Goal: Information Seeking & Learning: Learn about a topic

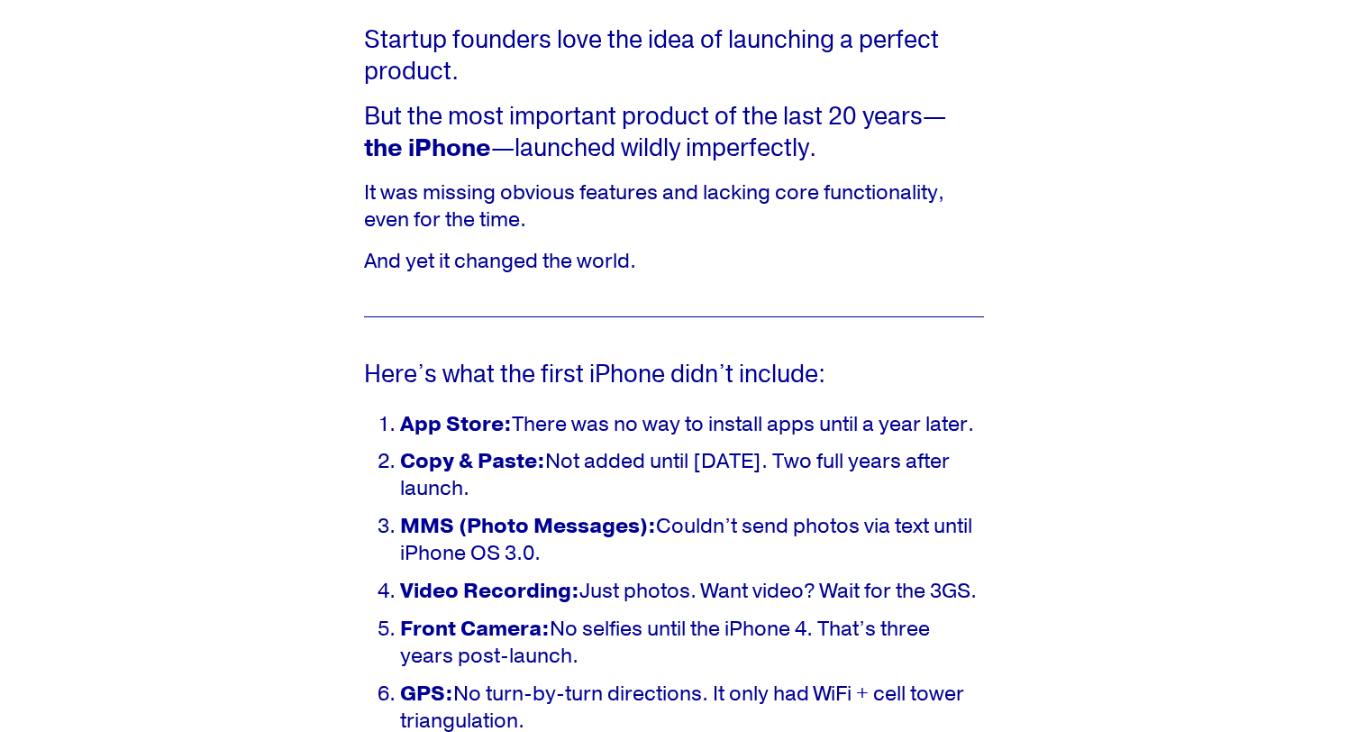
scroll to position [759, 0]
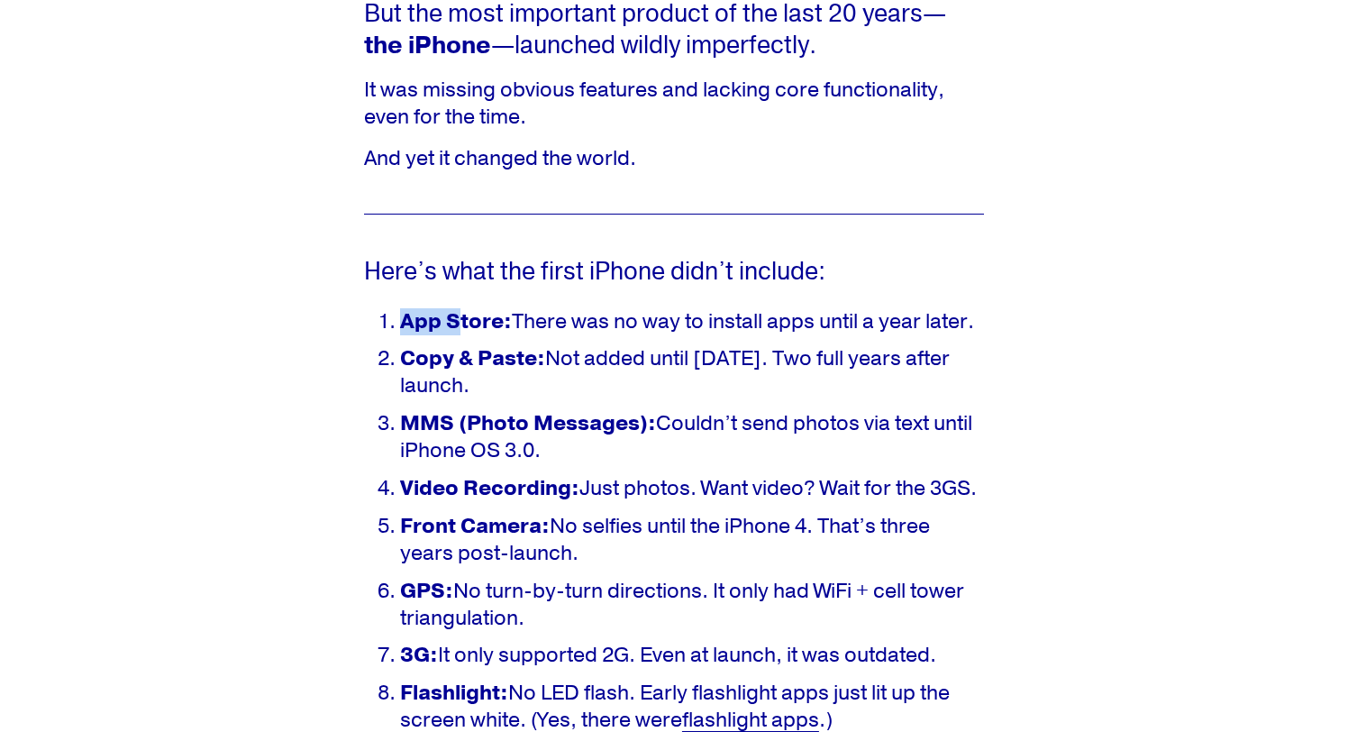
drag, startPoint x: 404, startPoint y: 319, endPoint x: 461, endPoint y: 325, distance: 57.1
click at [461, 325] on strong "App Store:" at bounding box center [456, 321] width 112 height 27
click at [400, 315] on p "App Store: There was no way to install apps until a year later." at bounding box center [692, 321] width 584 height 27
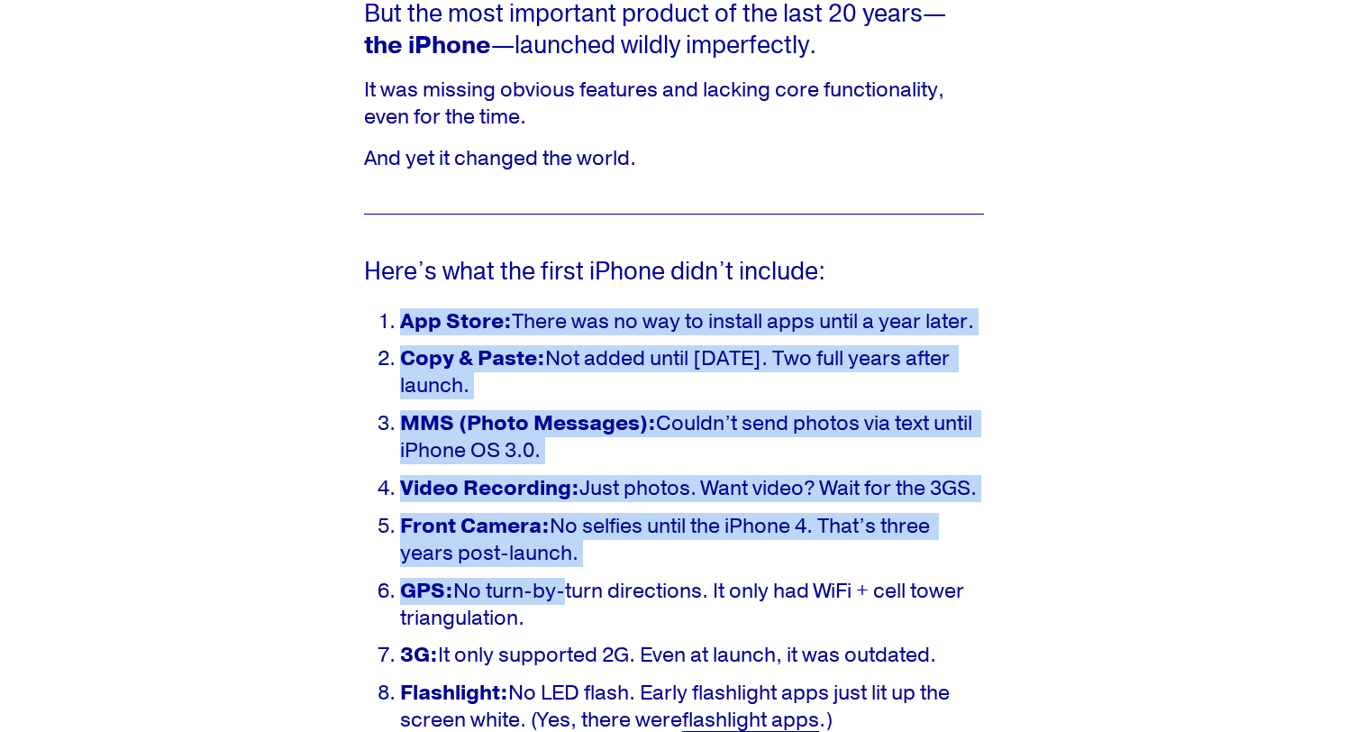
scroll to position [1081, 0]
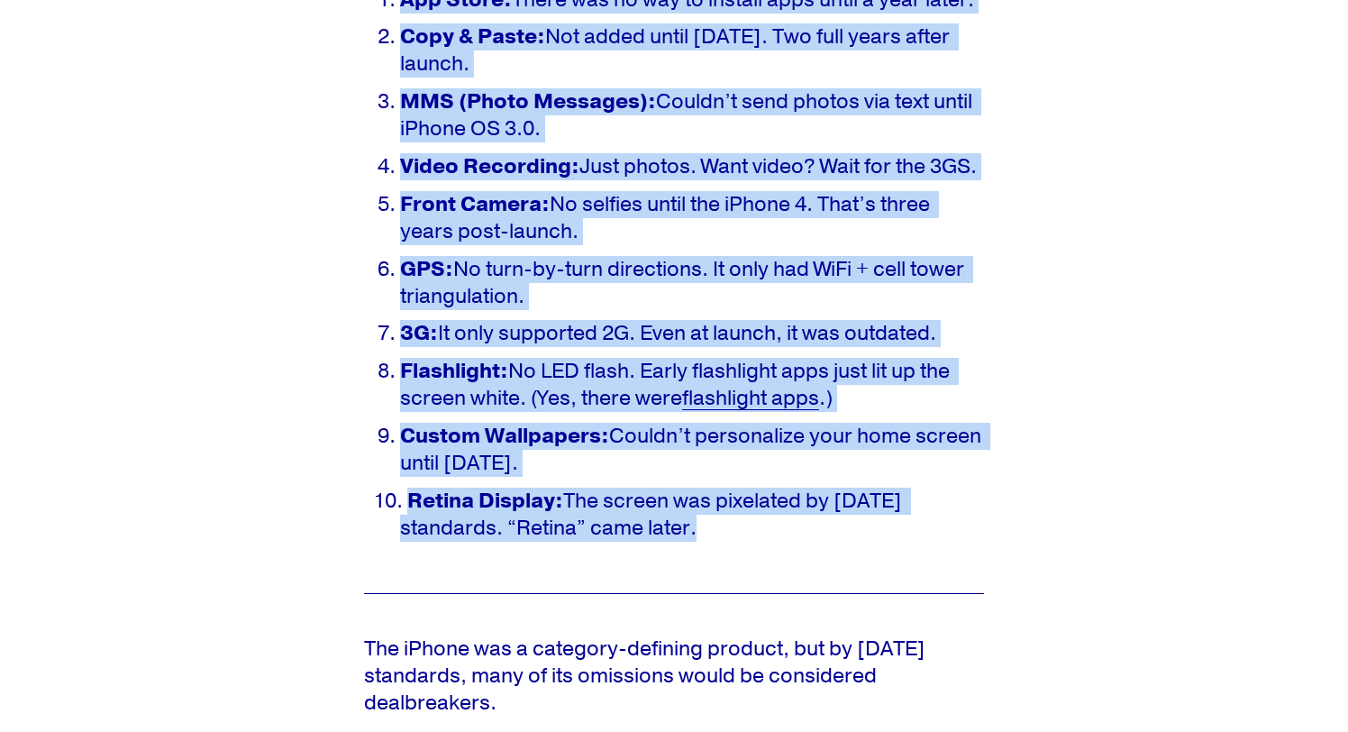
drag, startPoint x: 380, startPoint y: 315, endPoint x: 712, endPoint y: 561, distance: 412.9
click at [712, 543] on ol "App Store: There was no way to install apps until a year later. Copy & Paste: N…" at bounding box center [674, 264] width 620 height 556
click at [712, 542] on p "Retina Display: The screen was pixelated by [DATE] standards. “Retina” came lat…" at bounding box center [692, 515] width 584 height 54
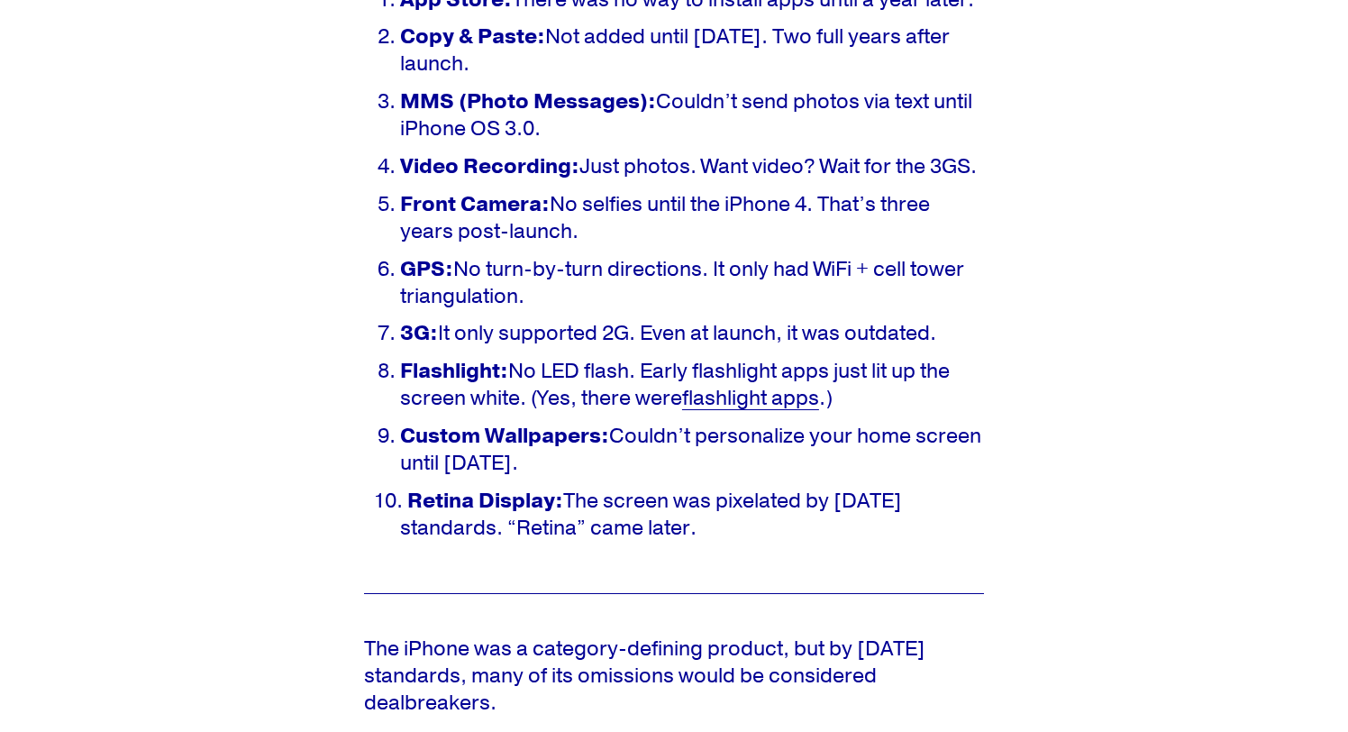
drag, startPoint x: 735, startPoint y: 544, endPoint x: 424, endPoint y: 300, distance: 395.4
click at [424, 300] on ol "App Store: There was no way to install apps until a year later. Copy & Paste: N…" at bounding box center [674, 264] width 620 height 556
click at [424, 283] on strong "GPS:" at bounding box center [426, 269] width 53 height 27
drag, startPoint x: 702, startPoint y: 572, endPoint x: 391, endPoint y: 303, distance: 411.4
click at [391, 303] on div "Here’s what the first iPhone didn’t include: App Store: There was no way to ins…" at bounding box center [674, 243] width 651 height 649
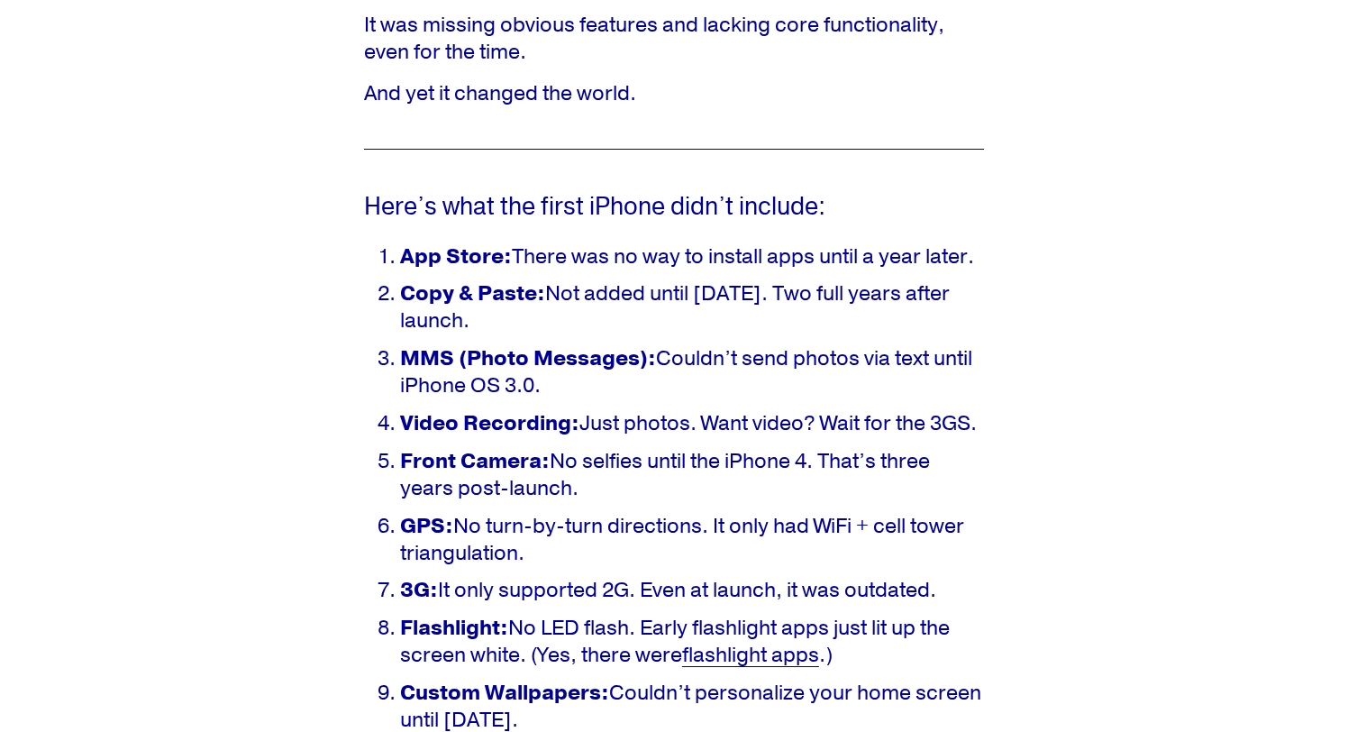
scroll to position [835, 0]
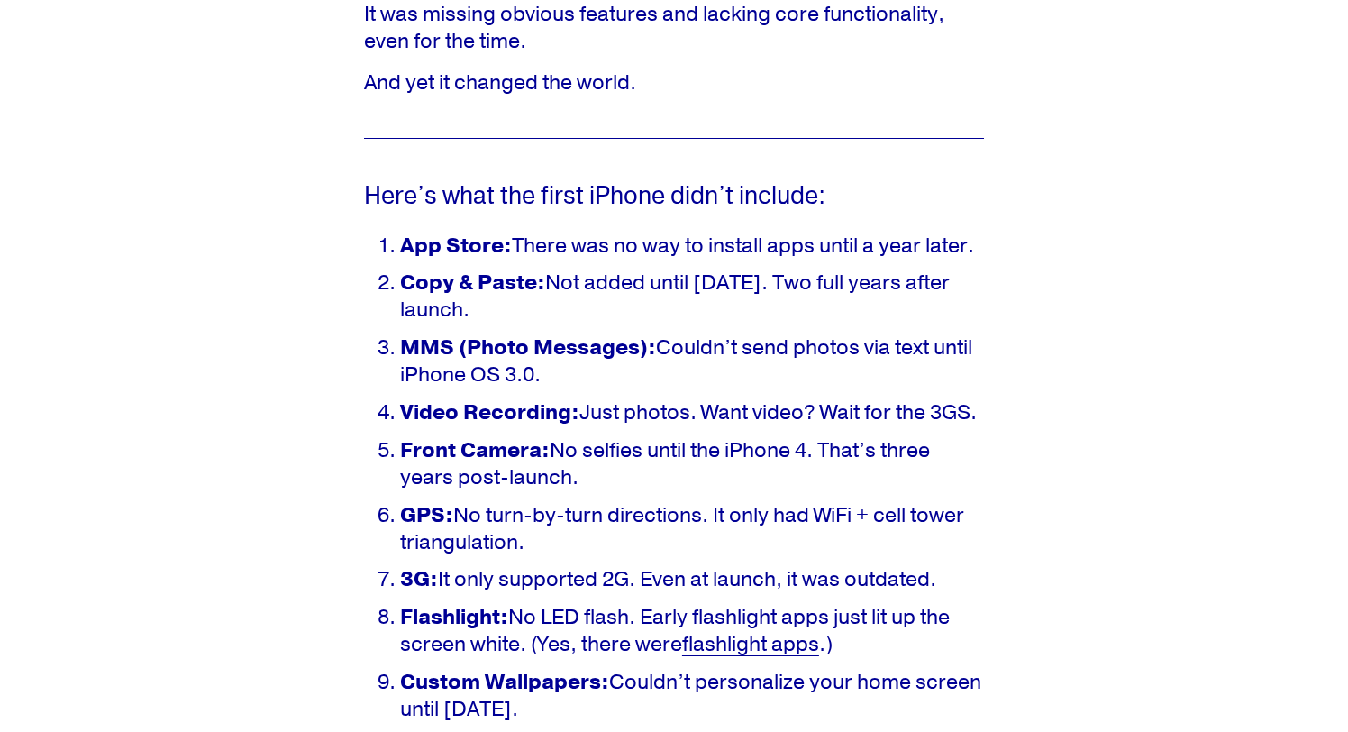
click at [394, 263] on ol "App Store: There was no way to install apps until a year later. Copy & Paste: N…" at bounding box center [674, 511] width 620 height 556
click at [404, 327] on ol "App Store: There was no way to install apps until a year later. Copy & Paste: N…" at bounding box center [674, 511] width 620 height 556
click at [559, 318] on p "Copy & Paste: Not added until [DATE]. Two full years after launch." at bounding box center [692, 296] width 584 height 54
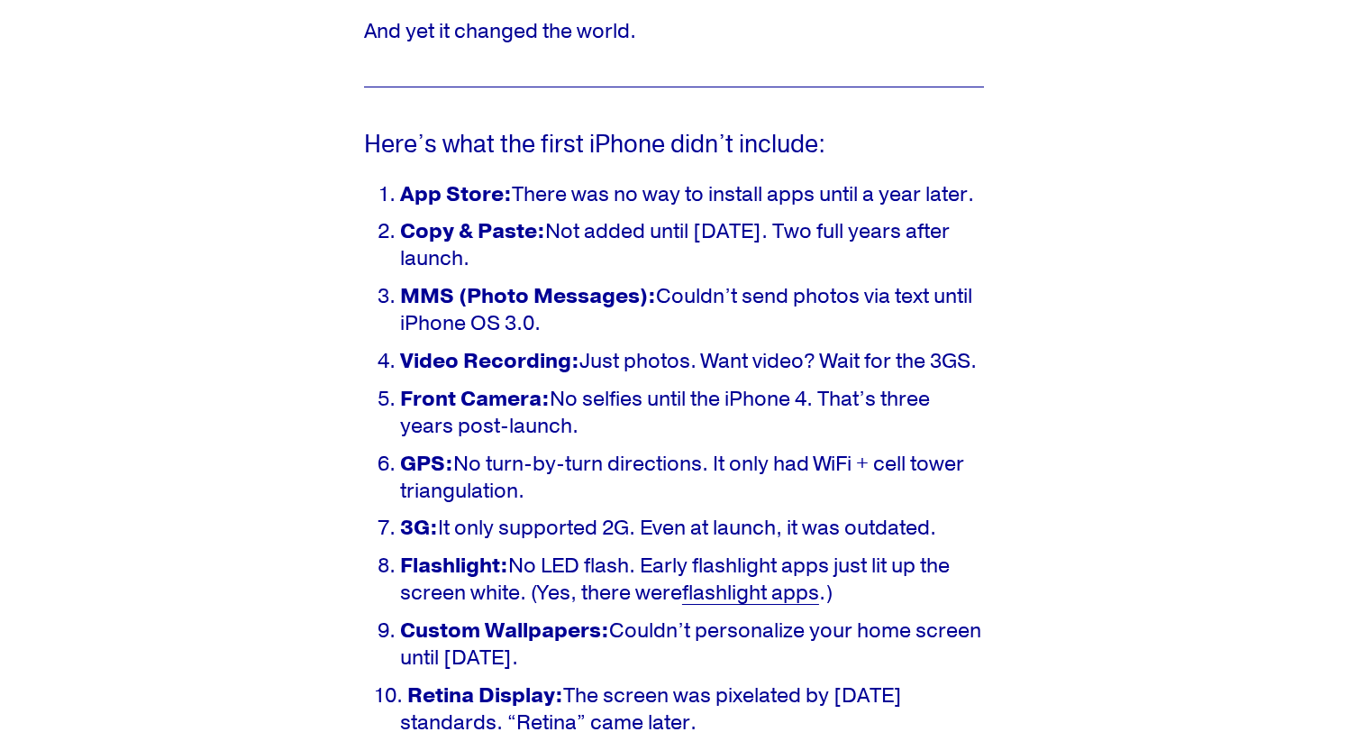
scroll to position [927, 0]
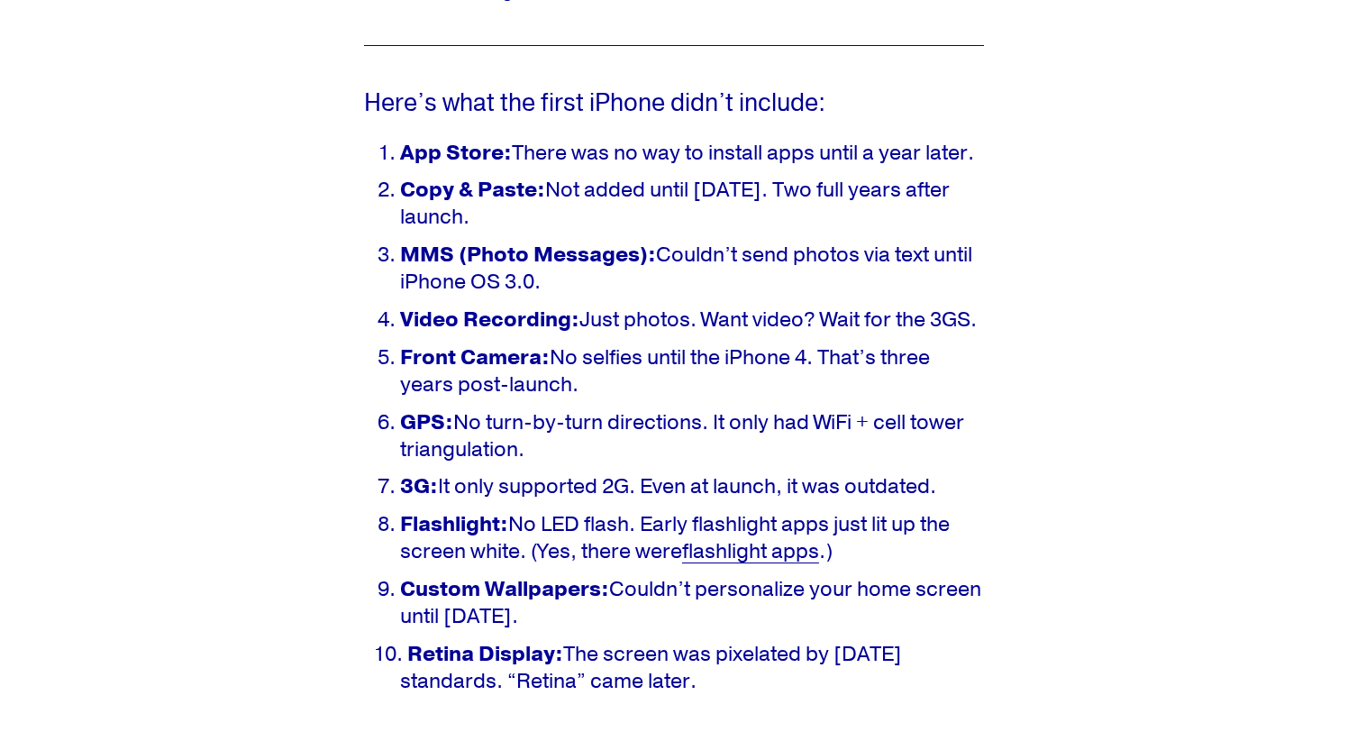
drag, startPoint x: 602, startPoint y: 351, endPoint x: 405, endPoint y: 321, distance: 199.6
click at [405, 321] on p "Video Recording: Just photos. Want video? Wait for the 3GS." at bounding box center [692, 319] width 584 height 27
click at [471, 327] on strong "Video Recording:" at bounding box center [489, 319] width 179 height 27
click at [482, 232] on ol "App Store: There was no way to install apps until a year later. Copy & Paste: N…" at bounding box center [674, 418] width 620 height 556
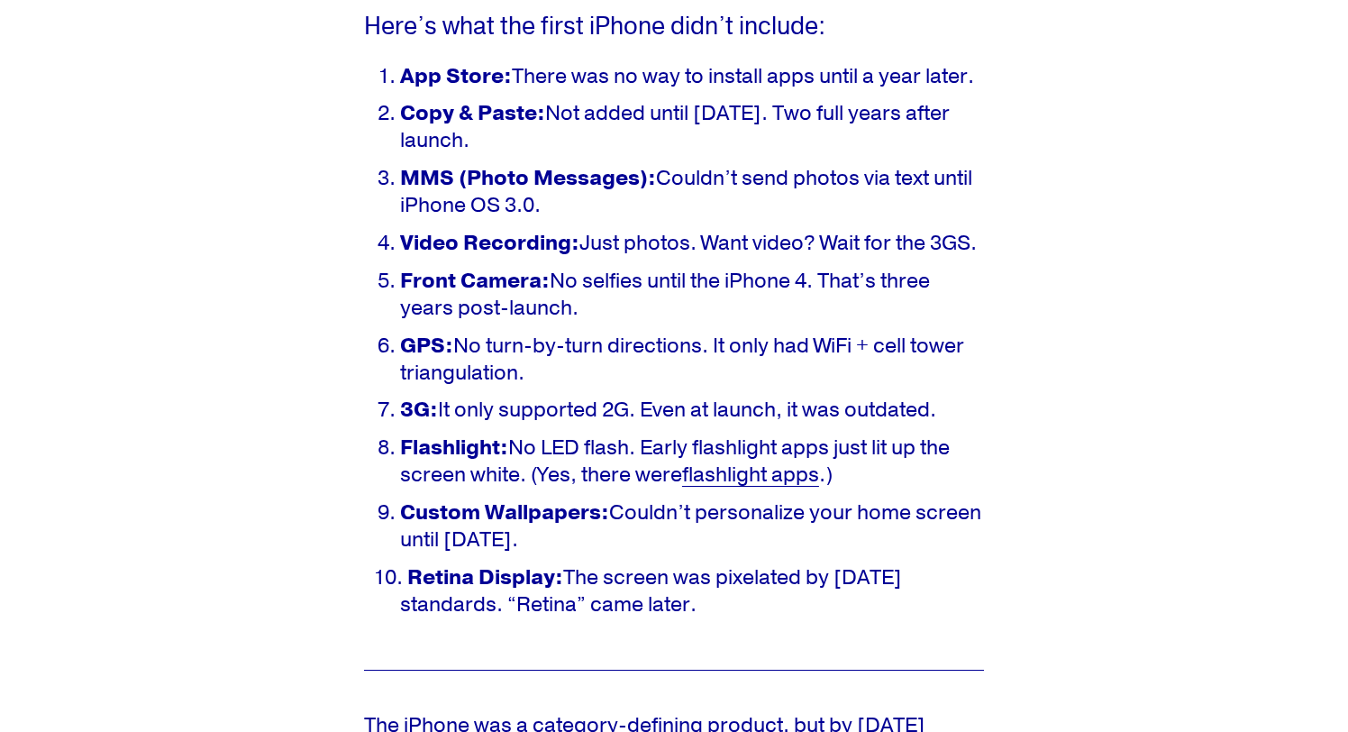
scroll to position [1027, 0]
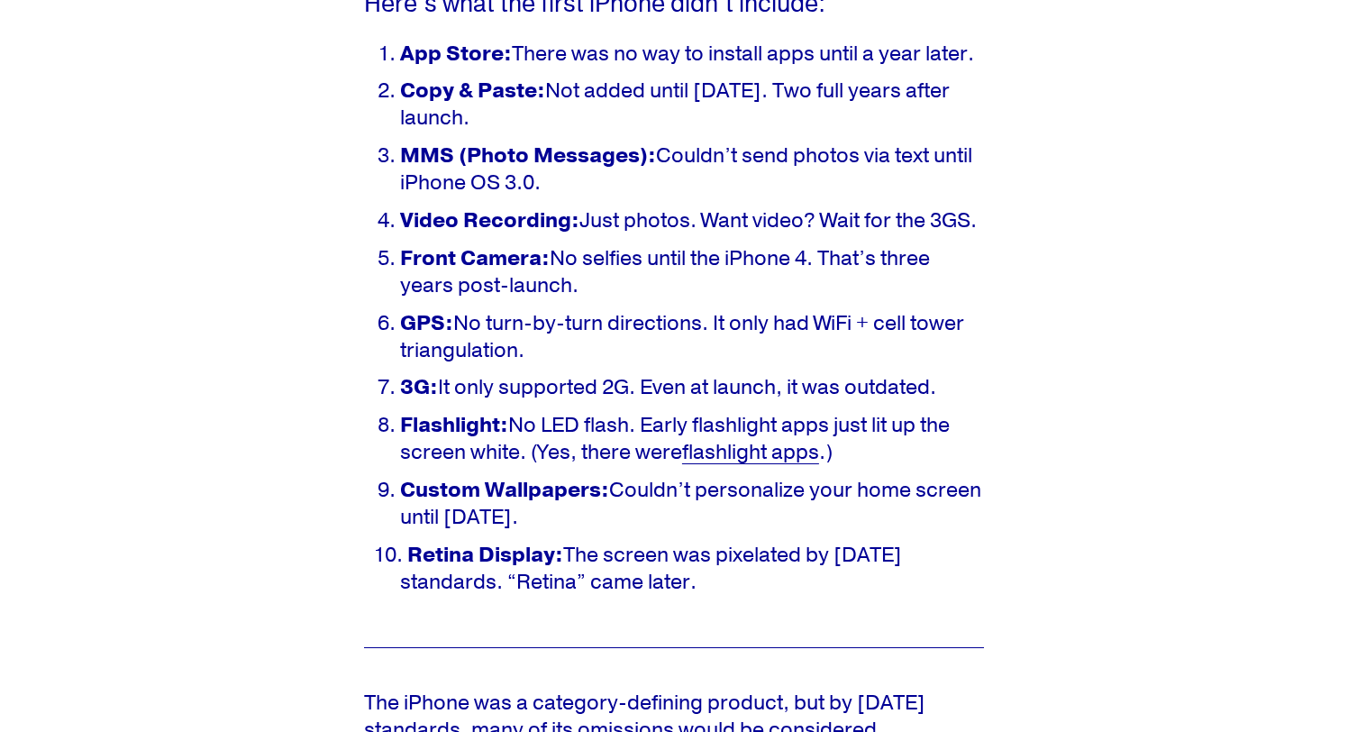
copy ol "App Store: There was no way to install apps until a year later. Copy & Paste: N…"
drag, startPoint x: 403, startPoint y: 147, endPoint x: 968, endPoint y: 415, distance: 625.3
click at [968, 415] on ol "App Store: There was no way to install apps until a year later. Copy & Paste: N…" at bounding box center [674, 319] width 620 height 556
